Goal: Task Accomplishment & Management: Complete application form

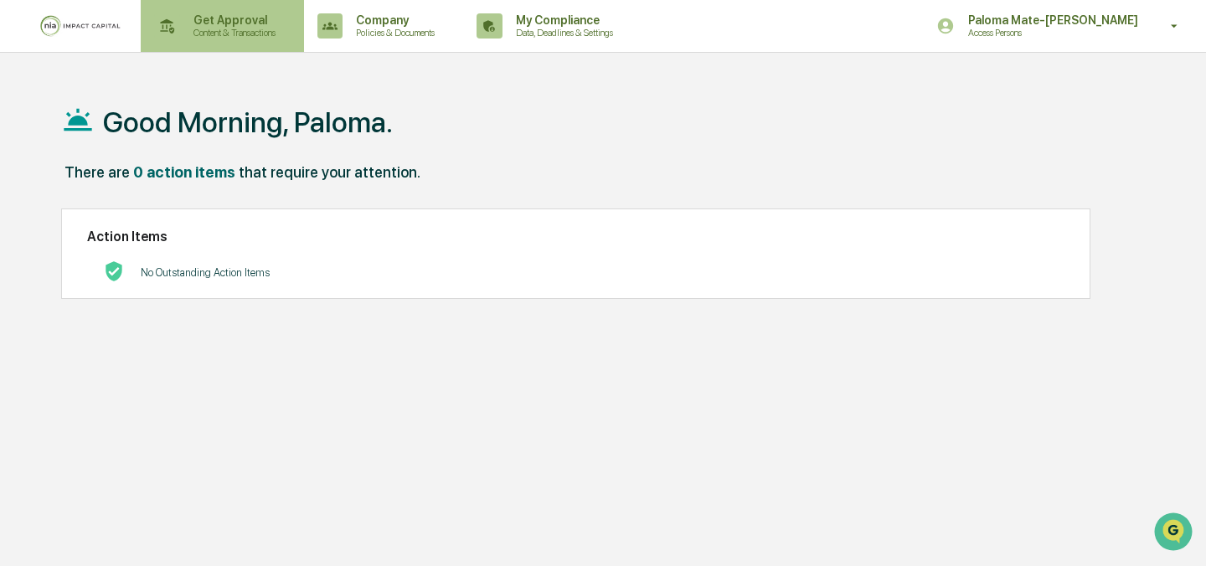
click at [248, 33] on p "Content & Transactions" at bounding box center [232, 33] width 104 height 12
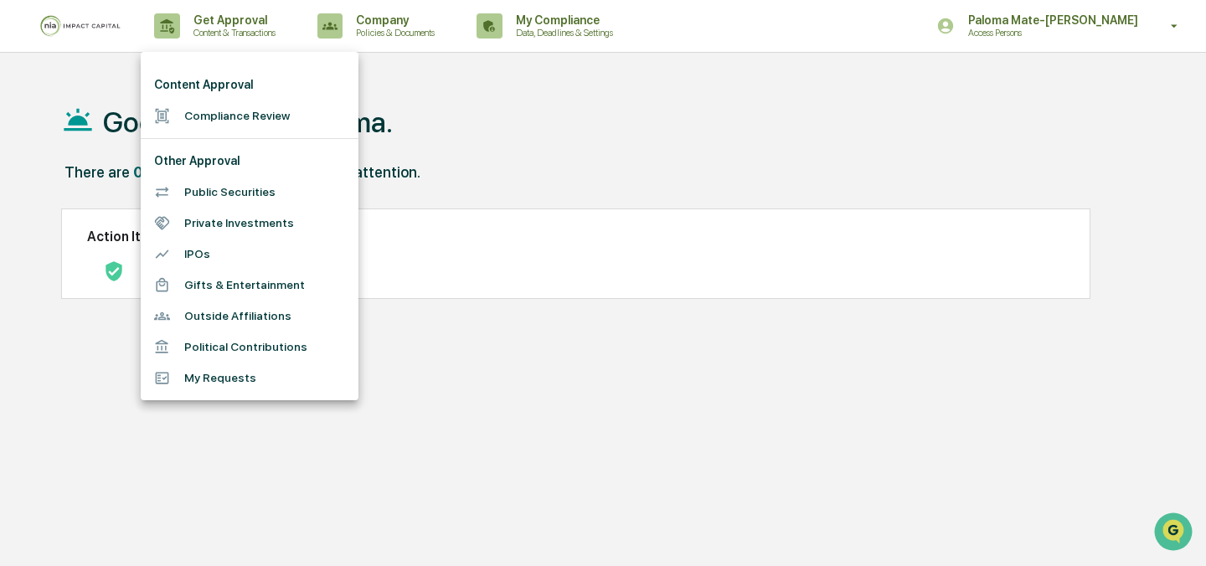
click at [260, 119] on li "Compliance Review" at bounding box center [250, 115] width 218 height 31
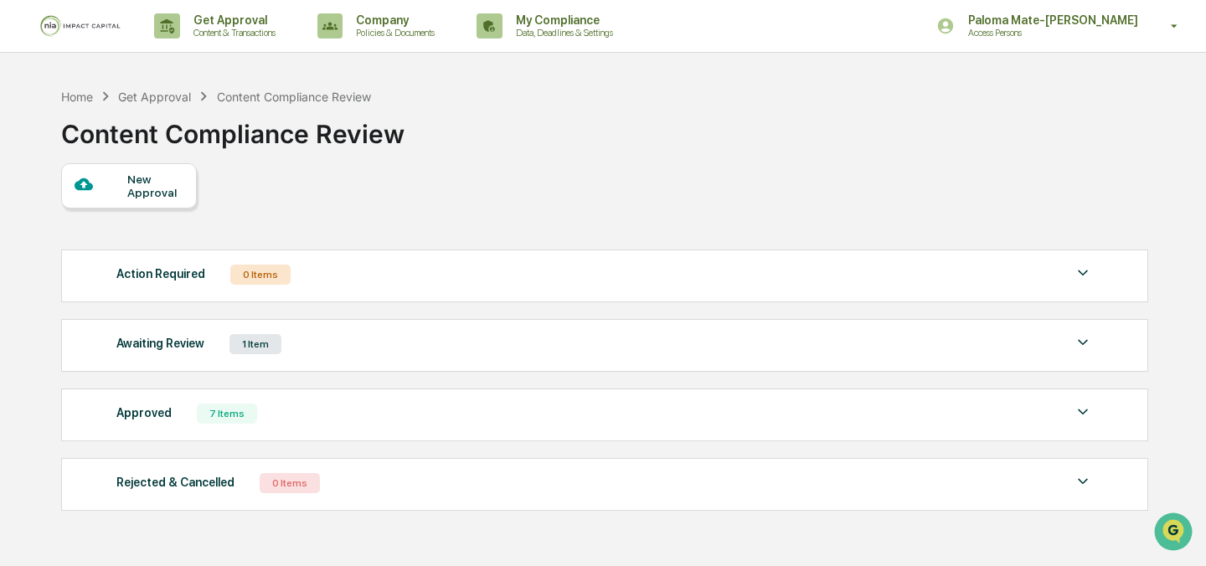
click at [166, 196] on div "New Approval" at bounding box center [155, 185] width 56 height 27
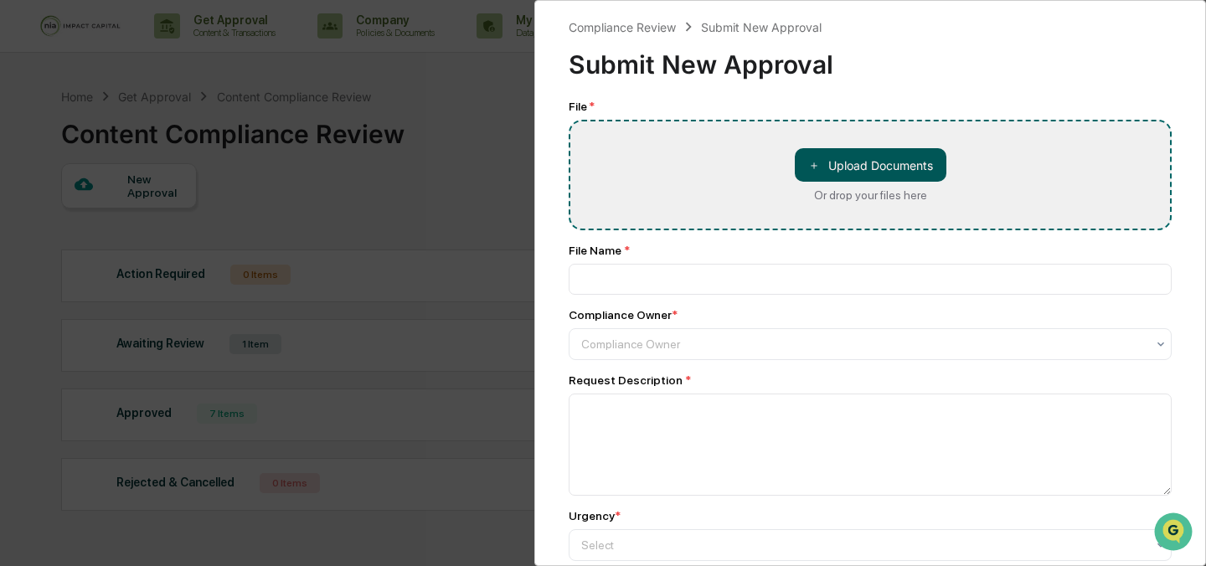
type input "**********"
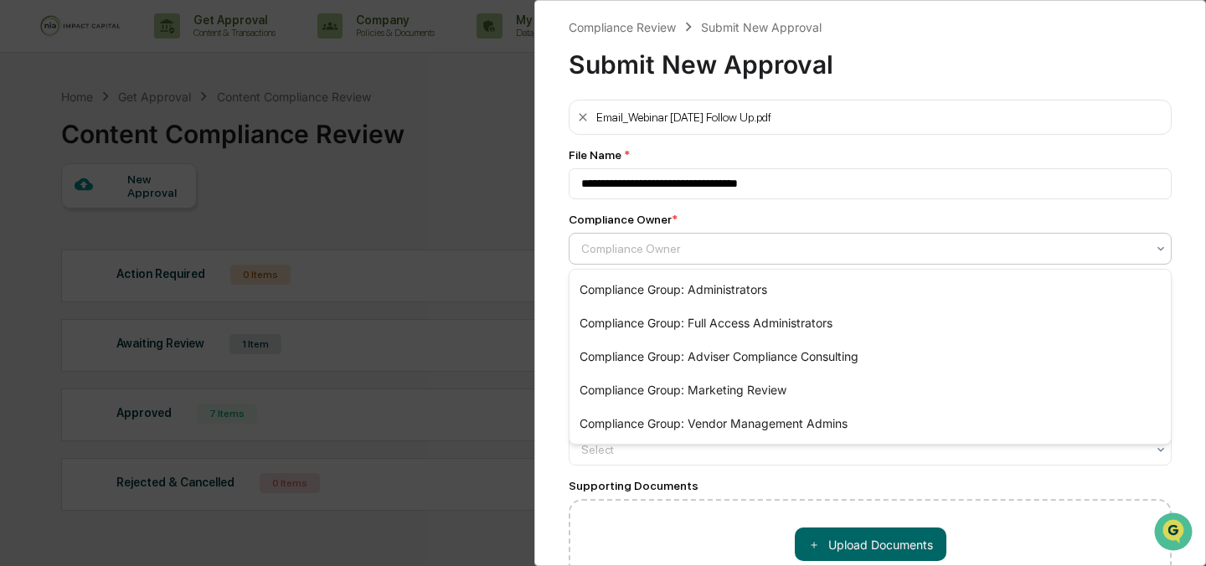
click at [674, 249] on div at bounding box center [863, 248] width 564 height 17
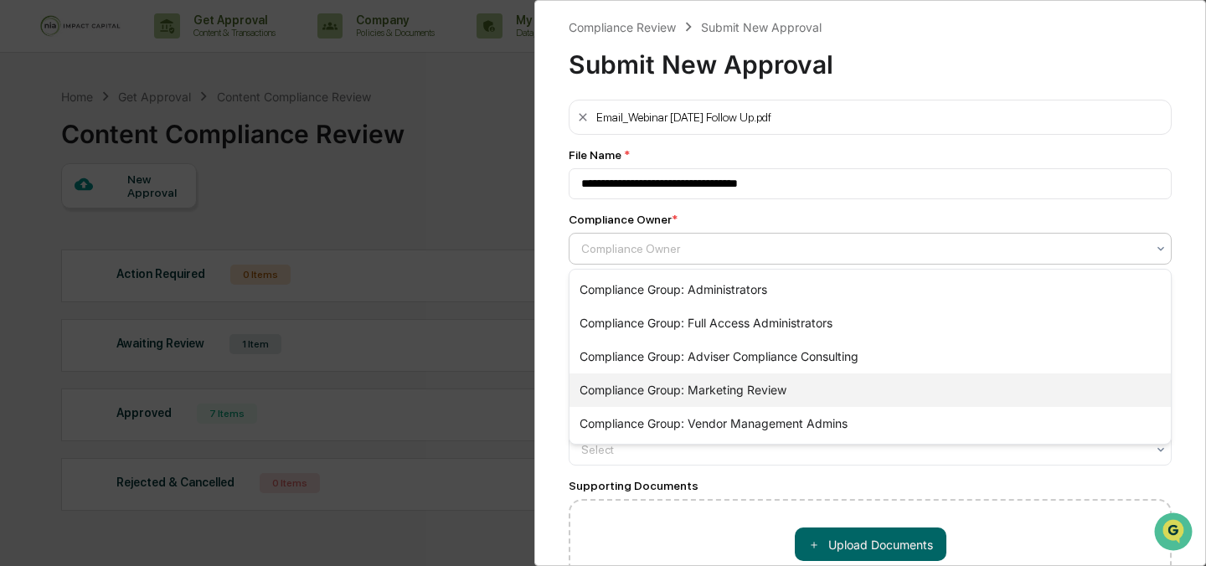
click at [663, 377] on div "Compliance Group: Marketing Review" at bounding box center [869, 389] width 601 height 33
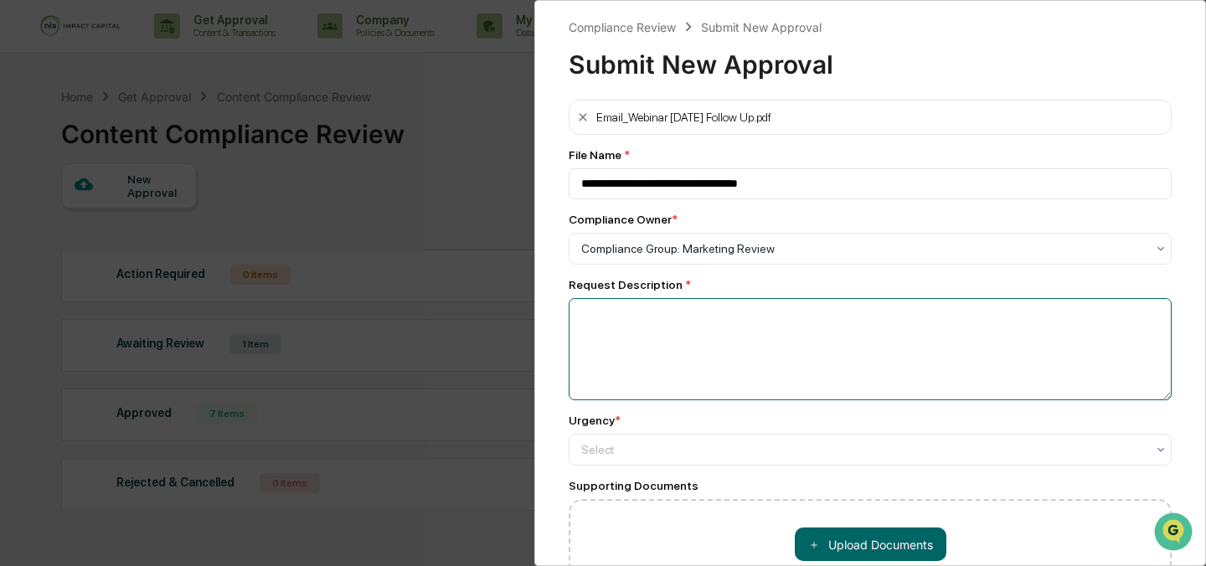
click at [663, 327] on textarea at bounding box center [869, 349] width 603 height 102
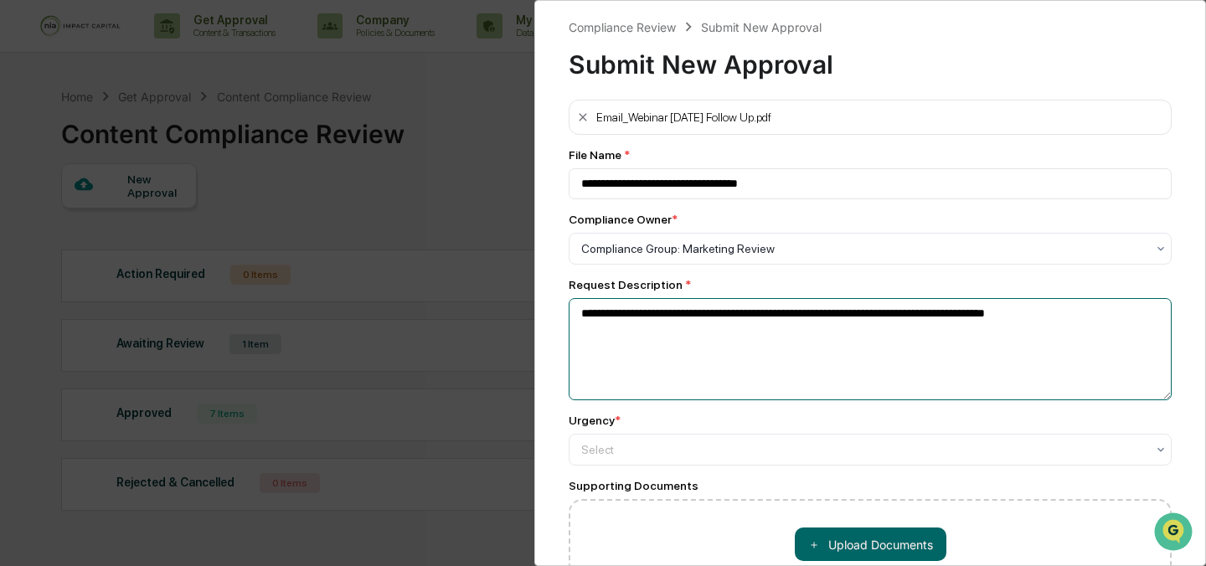
scroll to position [80, 0]
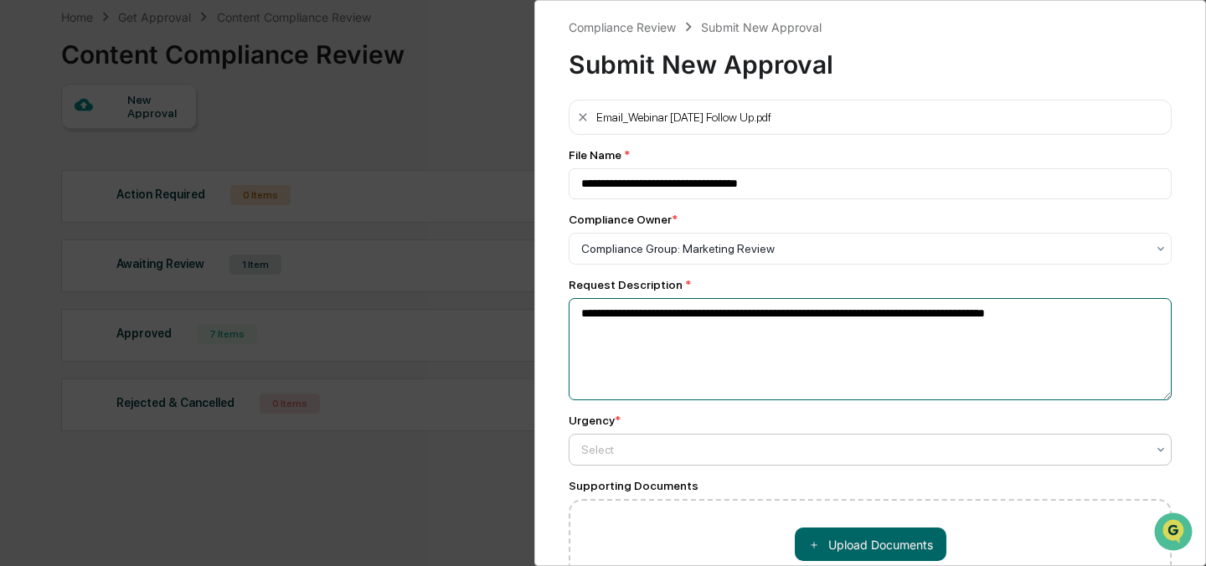
type textarea "**********"
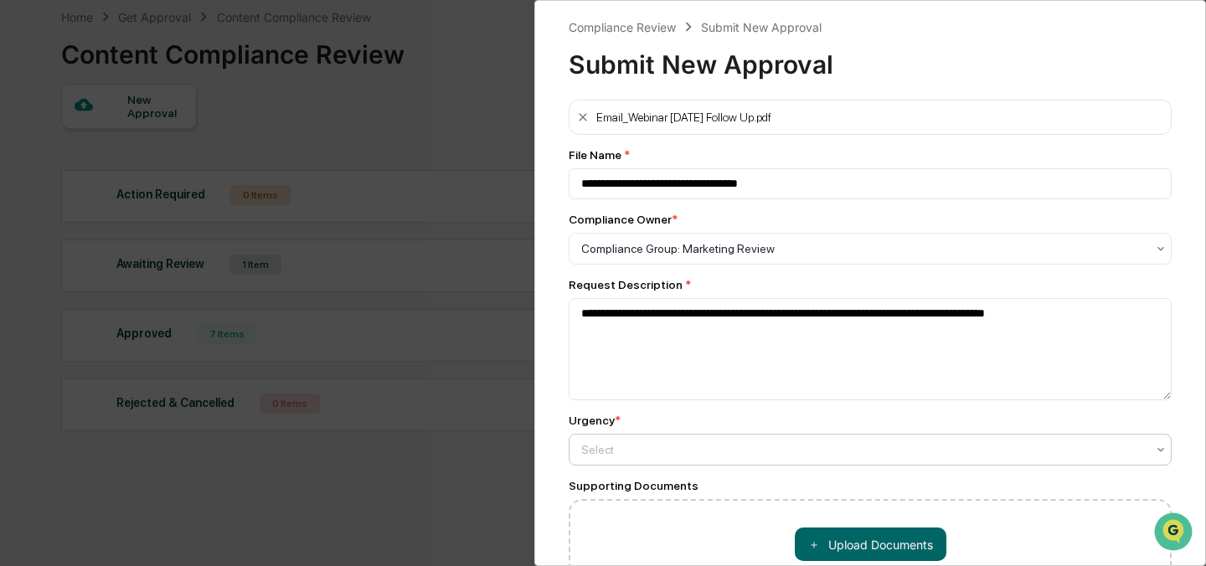
click at [692, 260] on div "Select" at bounding box center [863, 248] width 581 height 23
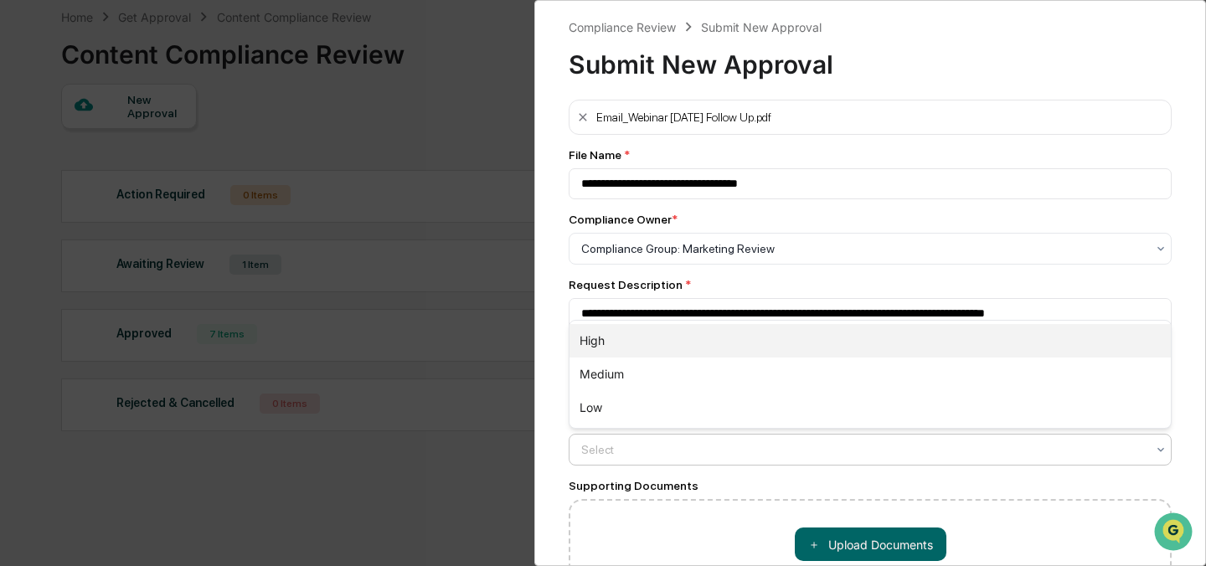
click at [670, 341] on div "High" at bounding box center [869, 340] width 601 height 33
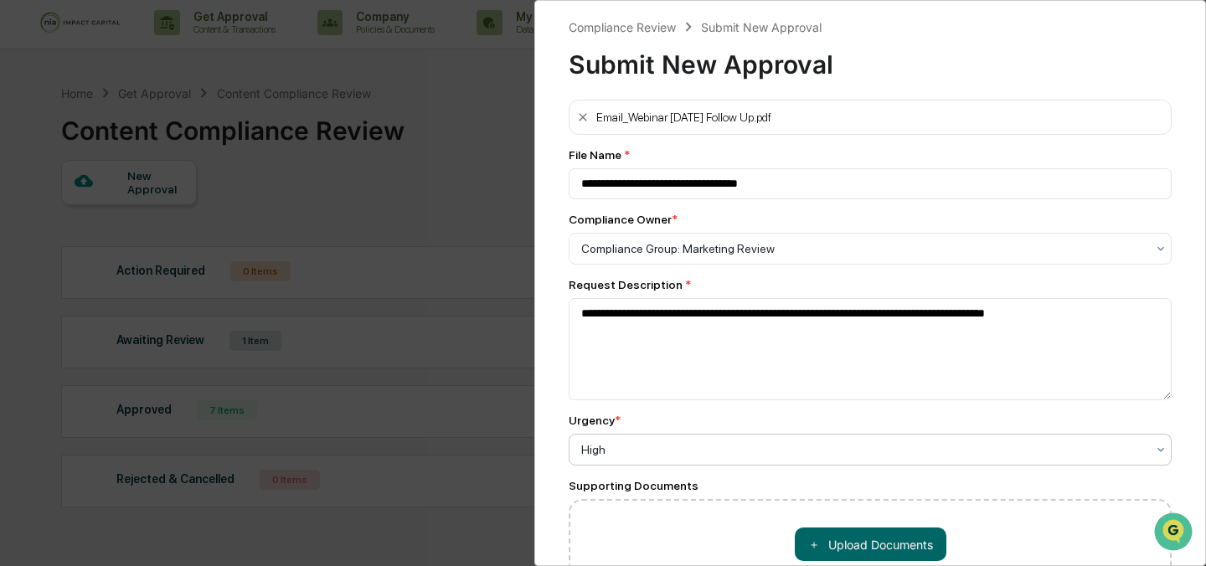
scroll to position [2, 0]
click at [583, 123] on button at bounding box center [582, 117] width 13 height 27
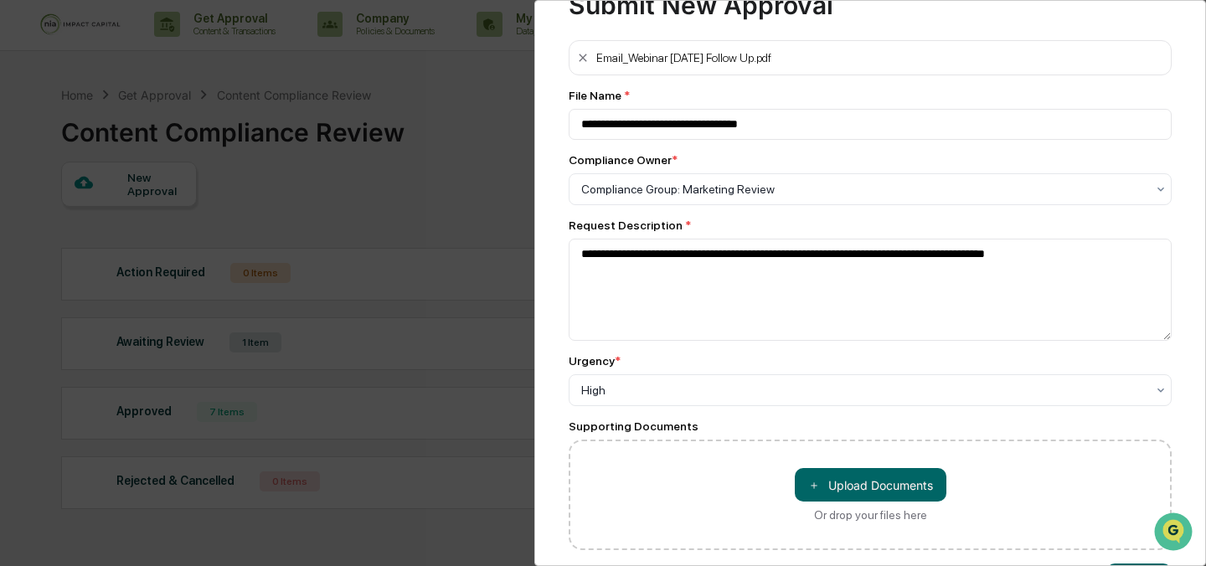
scroll to position [119, 0]
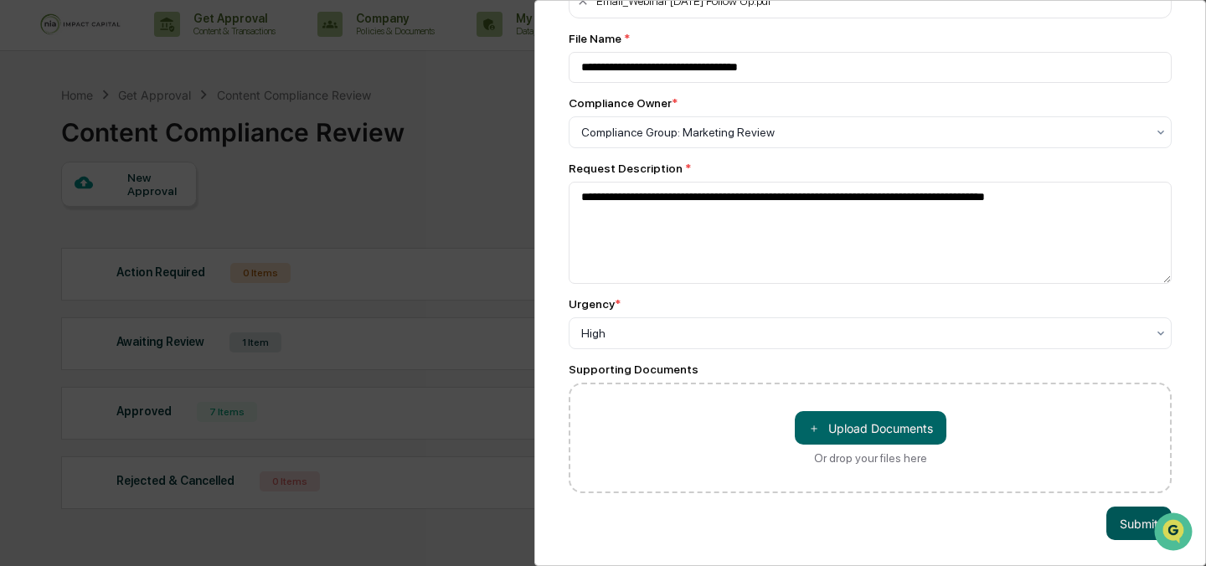
click at [1129, 530] on button "Submit" at bounding box center [1138, 523] width 65 height 33
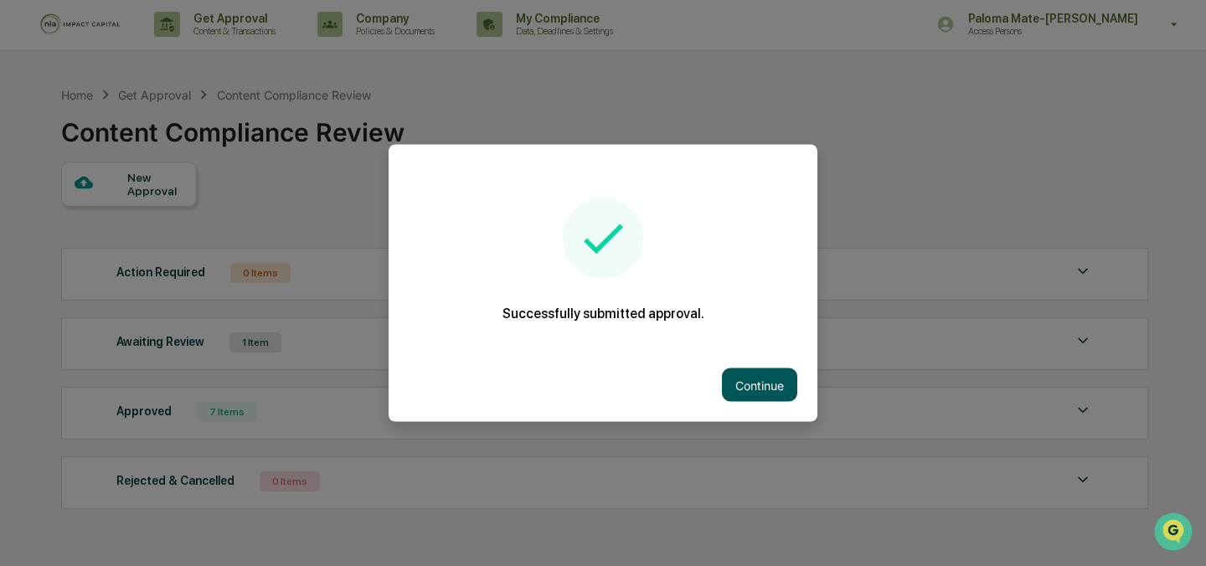
click at [760, 382] on button "Continue" at bounding box center [759, 384] width 75 height 33
